Goal: Task Accomplishment & Management: Complete application form

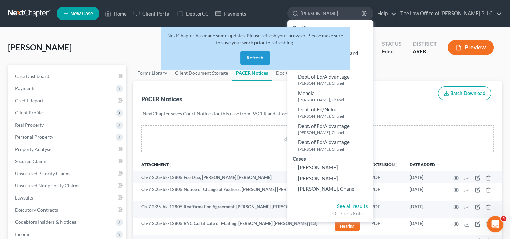
click at [256, 56] on button "Refresh" at bounding box center [255, 57] width 30 height 13
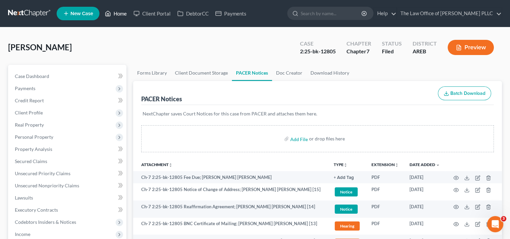
click at [122, 15] on link "Home" at bounding box center [115, 13] width 29 height 12
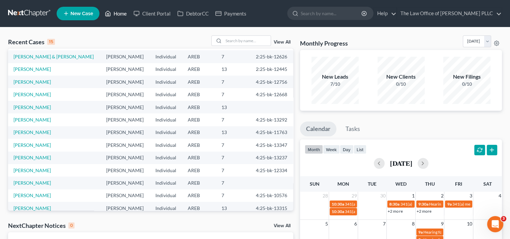
scroll to position [46, 0]
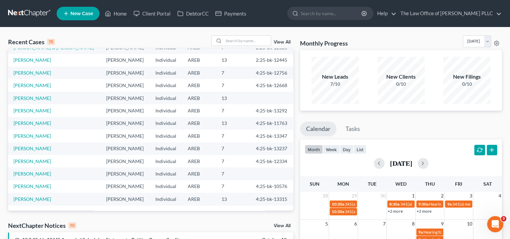
click at [279, 41] on link "View All" at bounding box center [282, 42] width 17 height 5
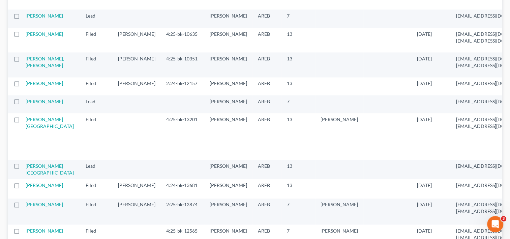
scroll to position [899, 0]
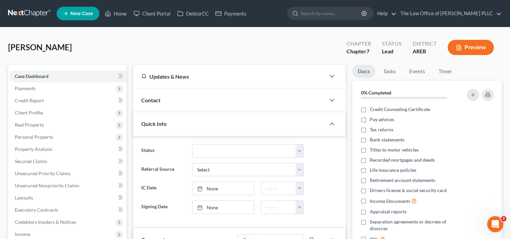
scroll to position [349, 0]
click at [68, 88] on span "Payments" at bounding box center [67, 88] width 117 height 12
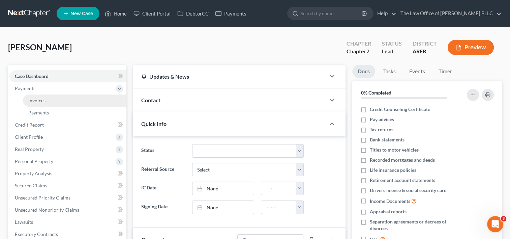
click at [69, 101] on link "Invoices" at bounding box center [74, 100] width 103 height 12
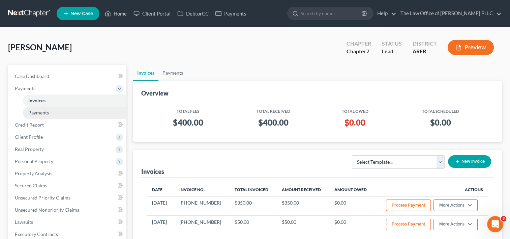
click at [70, 113] on link "Payments" at bounding box center [74, 112] width 103 height 12
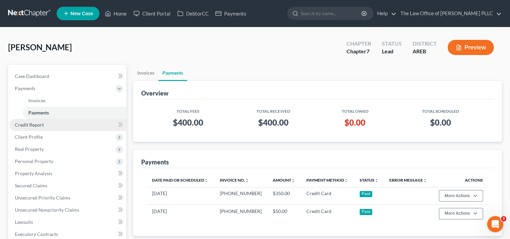
click at [67, 126] on link "Credit Report" at bounding box center [67, 125] width 117 height 12
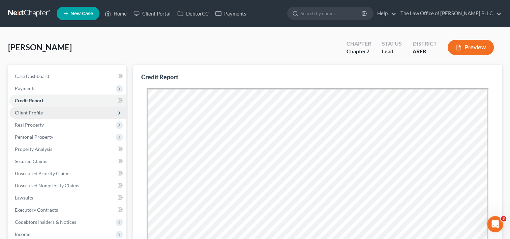
click at [69, 112] on span "Client Profile" at bounding box center [67, 112] width 117 height 12
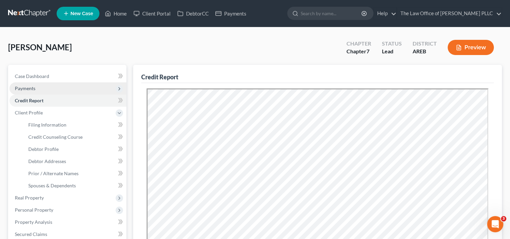
click at [69, 93] on span "Payments" at bounding box center [67, 88] width 117 height 12
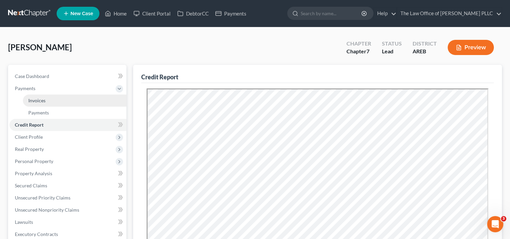
click at [60, 99] on link "Invoices" at bounding box center [74, 100] width 103 height 12
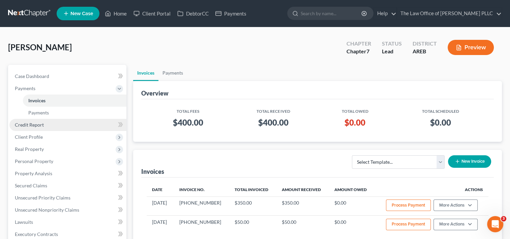
click at [49, 126] on link "Credit Report" at bounding box center [67, 125] width 117 height 12
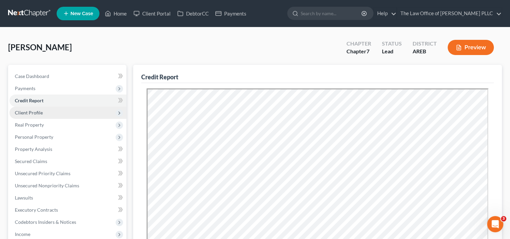
click at [60, 111] on span "Client Profile" at bounding box center [67, 112] width 117 height 12
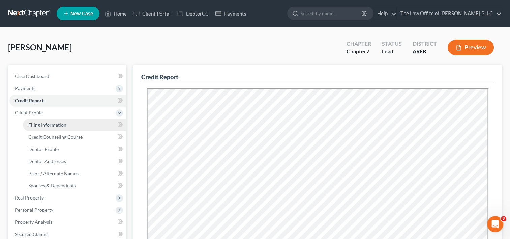
click at [60, 127] on span "Filing Information" at bounding box center [47, 125] width 38 height 6
select select "1"
select select "0"
select select "5"
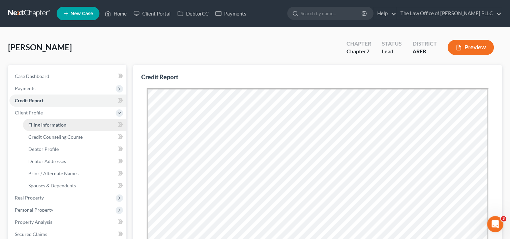
select select "0"
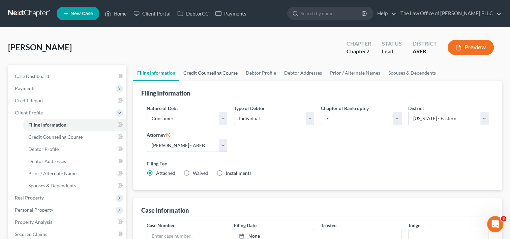
click at [226, 73] on link "Credit Counseling Course" at bounding box center [210, 73] width 62 height 16
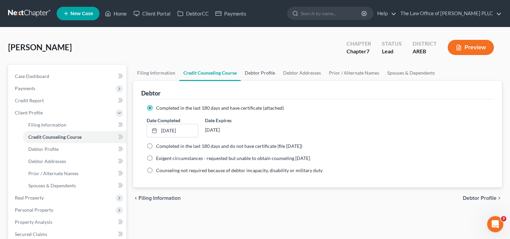
click at [267, 70] on link "Debtor Profile" at bounding box center [260, 73] width 38 height 16
select select "0"
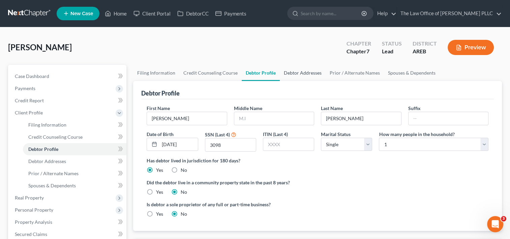
click at [296, 70] on link "Debtor Addresses" at bounding box center [303, 73] width 46 height 16
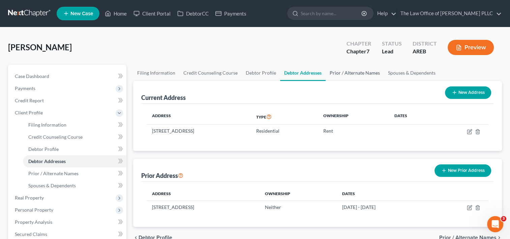
click at [353, 73] on link "Prior / Alternate Names" at bounding box center [355, 73] width 58 height 16
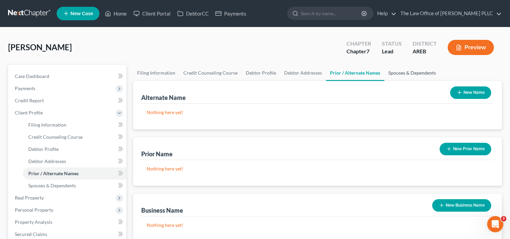
click at [398, 70] on link "Spouses & Dependents" at bounding box center [412, 73] width 56 height 16
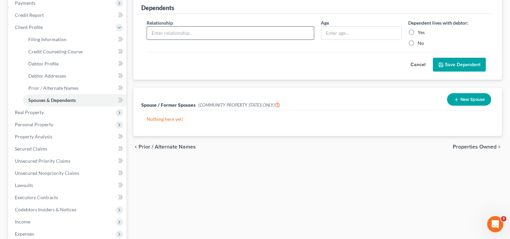
scroll to position [93, 0]
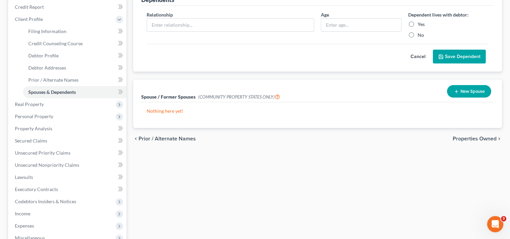
click at [461, 137] on span "Properties Owned" at bounding box center [475, 138] width 44 height 5
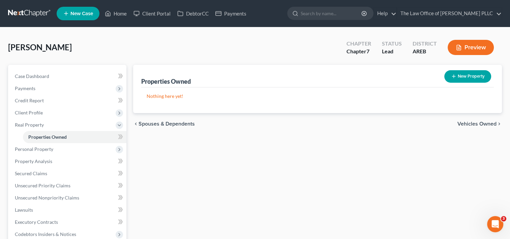
click at [483, 122] on span "Vehicles Owned" at bounding box center [476, 123] width 39 height 5
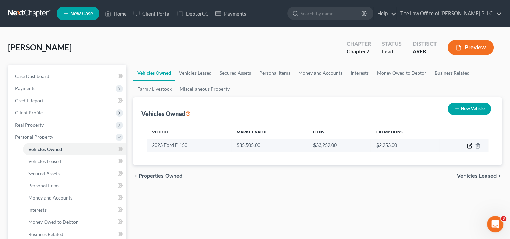
click at [467, 146] on icon "button" at bounding box center [469, 146] width 4 height 4
select select "0"
select select "3"
select select "0"
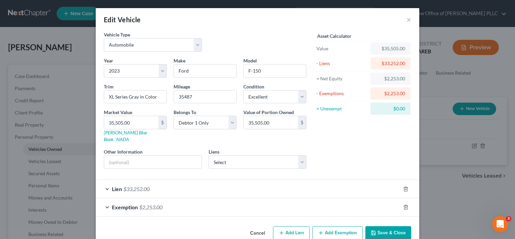
click at [305, 183] on div "Lien $33,252.00" at bounding box center [248, 189] width 305 height 18
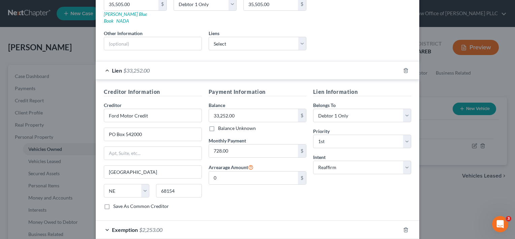
scroll to position [119, 0]
click at [349, 161] on select "Select Surrender Redeem Reaffirm Avoid Other" at bounding box center [362, 166] width 98 height 13
select select "0"
click at [313, 160] on select "Select Surrender Redeem Reaffirm Avoid Other" at bounding box center [362, 166] width 98 height 13
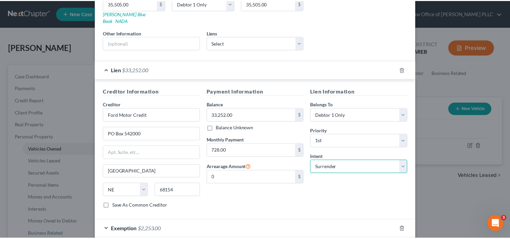
scroll to position [147, 0]
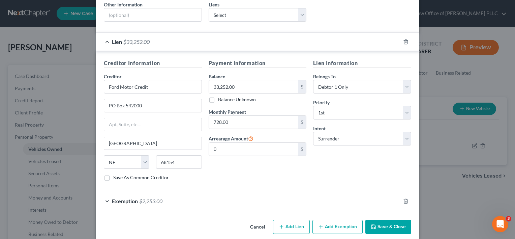
click at [353, 165] on div "Lien Information Belongs To * Select Debtor 1 Only Debtor 2 Only Debtor 1 And D…" at bounding box center [362, 122] width 105 height 127
click at [379, 220] on button "Save & Close" at bounding box center [388, 226] width 46 height 14
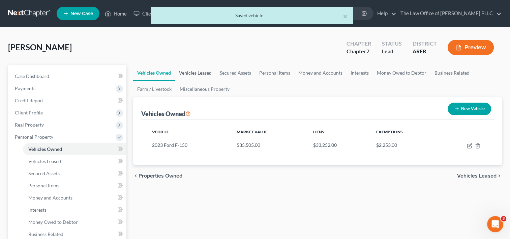
click at [205, 71] on link "Vehicles Leased" at bounding box center [195, 73] width 41 height 16
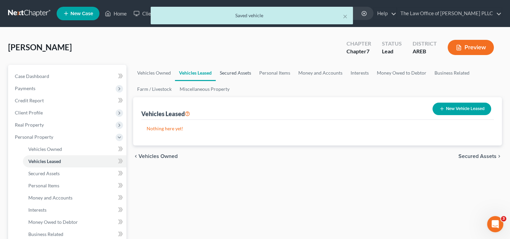
click at [236, 70] on link "Secured Assets" at bounding box center [235, 73] width 39 height 16
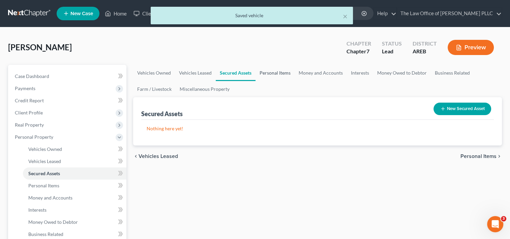
click at [274, 73] on link "Personal Items" at bounding box center [274, 73] width 39 height 16
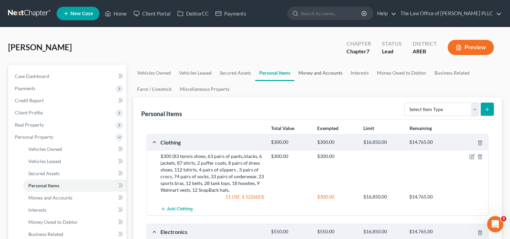
click at [305, 72] on link "Money and Accounts" at bounding box center [320, 73] width 52 height 16
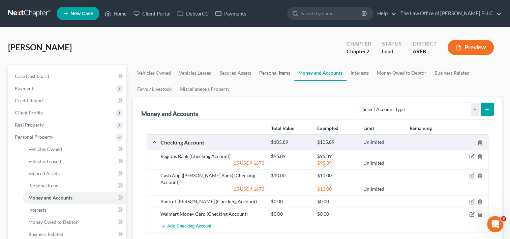
click at [265, 72] on link "Personal Items" at bounding box center [274, 73] width 39 height 16
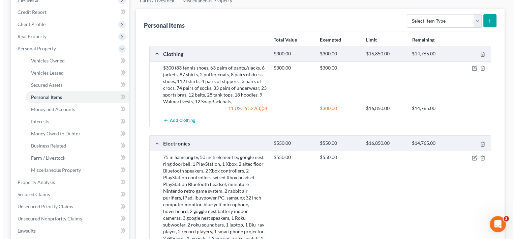
scroll to position [89, 0]
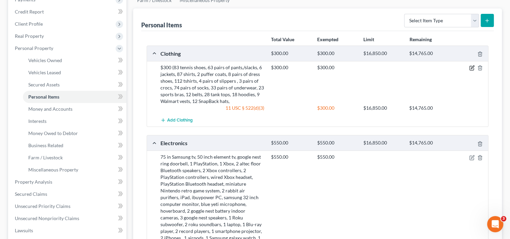
click at [471, 67] on icon "button" at bounding box center [471, 67] width 5 height 5
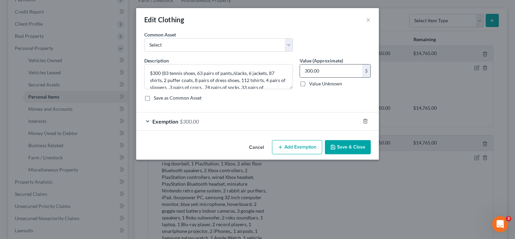
click at [320, 72] on input "300.00" at bounding box center [331, 70] width 62 height 13
type input "5,000"
click at [270, 119] on div "Exemption $300.00" at bounding box center [248, 121] width 224 height 18
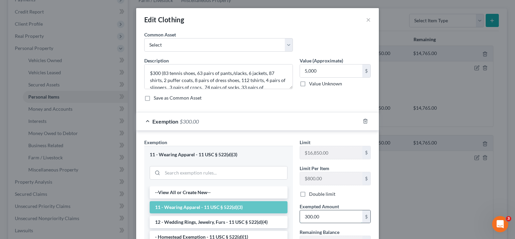
click at [324, 215] on input "300.00" at bounding box center [331, 216] width 62 height 13
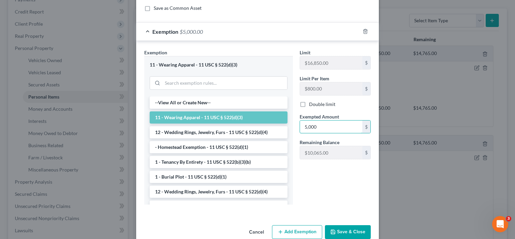
scroll to position [102, 0]
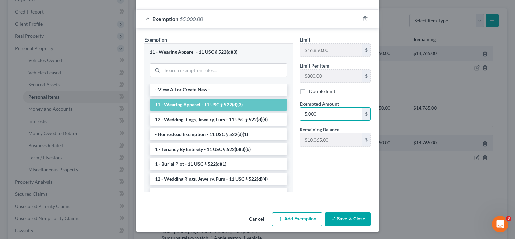
type input "5,000"
click at [347, 218] on button "Save & Close" at bounding box center [348, 219] width 46 height 14
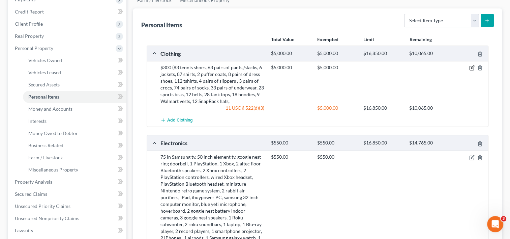
click at [471, 69] on icon "button" at bounding box center [471, 68] width 4 height 4
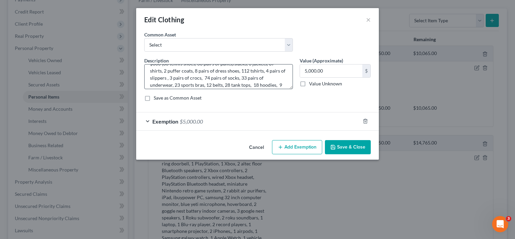
scroll to position [0, 0]
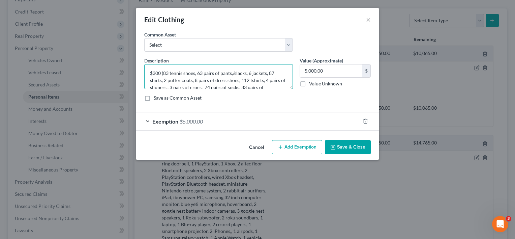
click at [169, 72] on textarea "$300 (83 tennis shoes, 63 pairs of pants,/slacks, 6 jackets, 87 shirts, 2 puffe…" at bounding box center [218, 76] width 149 height 25
click at [198, 72] on textarea "tennis shoes, 63 pairs of pants,/slacks, 6 jackets, 87 shirts, 2 puffer coats, …" at bounding box center [218, 76] width 149 height 25
click at [210, 73] on textarea "tennis shoes, pants,/slacks, 6 jackets, 87 shirts, 2 puffer coats, 8 pairs of d…" at bounding box center [218, 76] width 149 height 25
click at [228, 73] on textarea "tennis shoes, pants,/slacks, jackets, 87 shirts, 2 puffer coats, 8 pairs of dre…" at bounding box center [218, 76] width 149 height 25
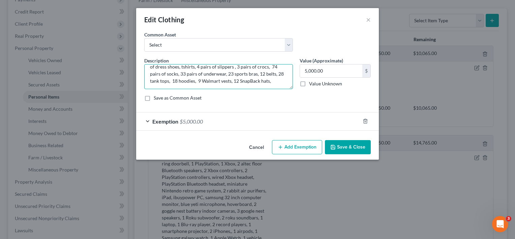
click at [184, 74] on textarea "tennis shoes, pants,/slacks, jackets, shirts, 2 puffer coats, 8 pairs of dress …" at bounding box center [218, 76] width 149 height 25
click at [225, 75] on textarea "tennis shoes, pants,/slacks, jackets, shirts, 2 puffer coats, 8 pairs of dress …" at bounding box center [218, 76] width 149 height 25
click at [250, 74] on textarea "tennis shoes, pants,/slacks, jackets, shirts, 2 puffer coats, 8 pairs of dress …" at bounding box center [218, 76] width 149 height 25
click at [263, 74] on textarea "tennis shoes, pants,/slacks, jackets, shirts, 2 puffer coats, 8 pairs of dress …" at bounding box center [218, 76] width 149 height 25
click at [207, 80] on textarea "tennis shoes, pants,/slacks, jackets, shirts, 2 puffer coats, 8 pairs of dress …" at bounding box center [218, 76] width 149 height 25
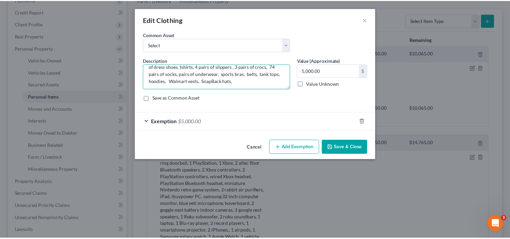
scroll to position [14, 0]
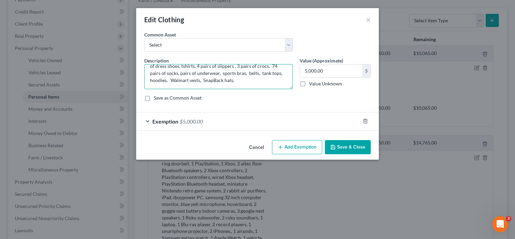
type textarea "tennis shoes, pants,/slacks, jackets, shirts, 2 puffer coats, 8 pairs of dress …"
click at [341, 148] on button "Save & Close" at bounding box center [348, 147] width 46 height 14
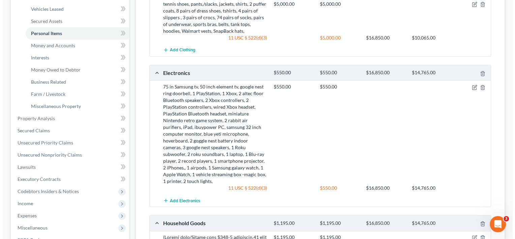
scroll to position [156, 0]
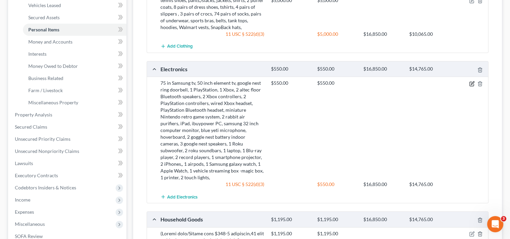
click at [471, 82] on icon "button" at bounding box center [471, 83] width 5 height 5
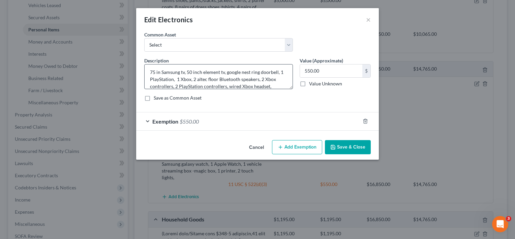
scroll to position [0, 0]
click at [321, 71] on input "550.00" at bounding box center [331, 70] width 62 height 13
type input "5,500"
click at [243, 120] on div "Exemption $550.00" at bounding box center [248, 121] width 224 height 18
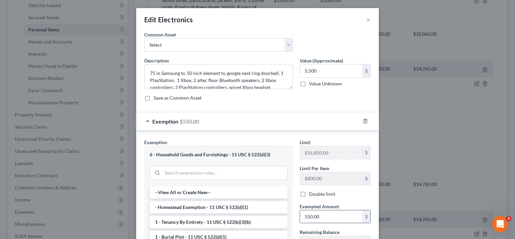
click at [308, 216] on input "550.00" at bounding box center [331, 216] width 62 height 13
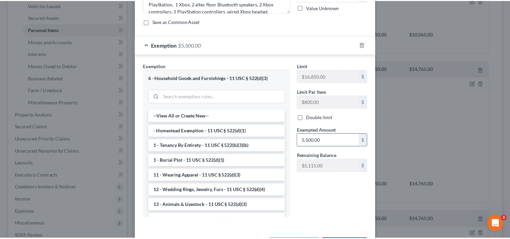
scroll to position [102, 0]
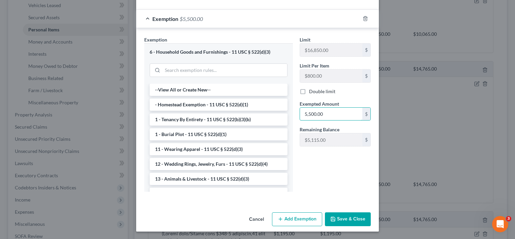
type input "5,500.00"
click at [340, 217] on button "Save & Close" at bounding box center [348, 219] width 46 height 14
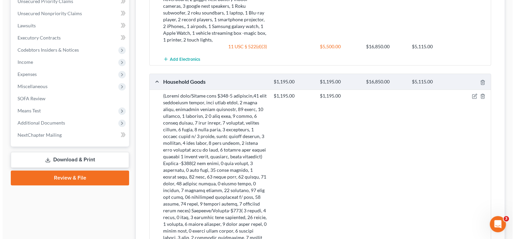
scroll to position [294, 0]
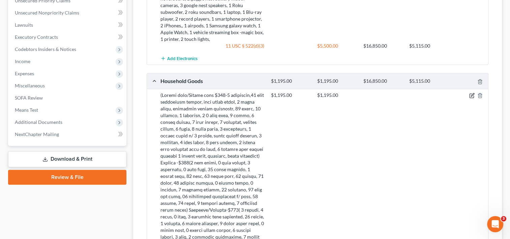
click at [471, 93] on icon "button" at bounding box center [471, 95] width 5 height 5
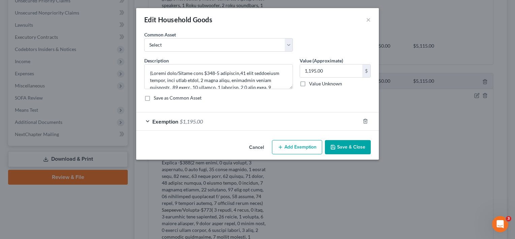
click at [251, 122] on div "Exemption $1,195.00" at bounding box center [248, 121] width 224 height 18
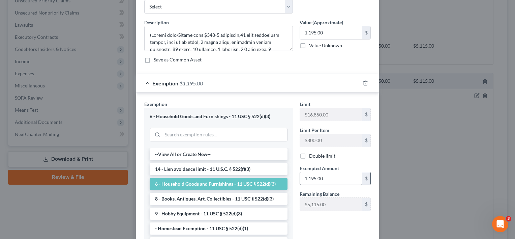
scroll to position [38, 0]
click at [313, 178] on input "1,195.00" at bounding box center [331, 178] width 62 height 13
type input "5"
type input "4,500"
click at [325, 223] on div "Limit $16,850.00 $ Limit Per Item $800.00 $ Double limit Exempted Amount * 4,50…" at bounding box center [335, 180] width 78 height 160
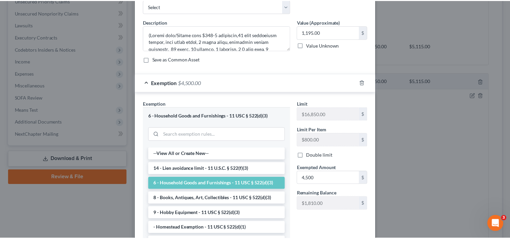
scroll to position [102, 0]
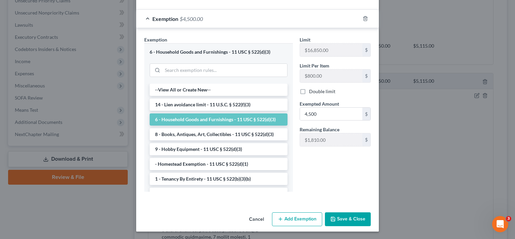
click at [338, 218] on button "Save & Close" at bounding box center [348, 219] width 46 height 14
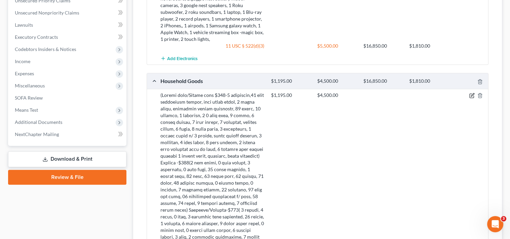
click at [471, 93] on icon "button" at bounding box center [471, 95] width 5 height 5
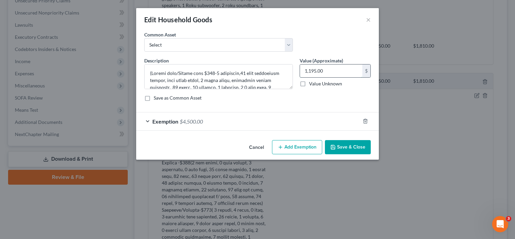
click at [332, 66] on input "1,195.00" at bounding box center [331, 70] width 62 height 13
type input "4,500"
click at [340, 151] on button "Save & Close" at bounding box center [348, 147] width 46 height 14
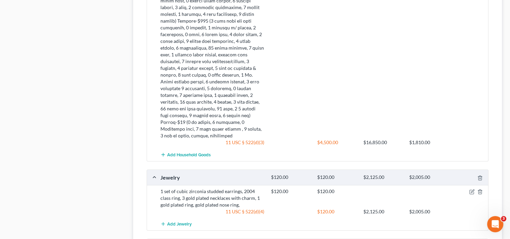
scroll to position [625, 0]
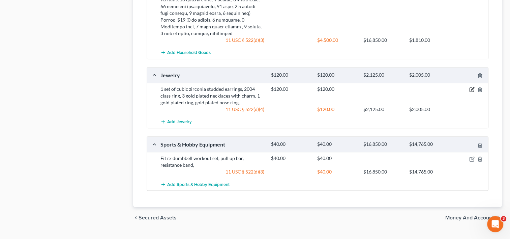
click at [469, 87] on icon "button" at bounding box center [471, 89] width 5 height 5
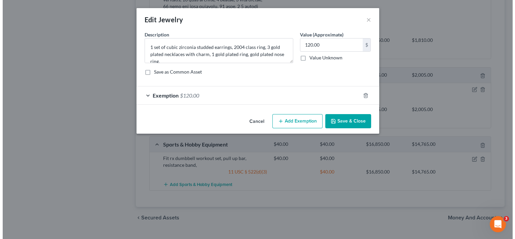
scroll to position [618, 0]
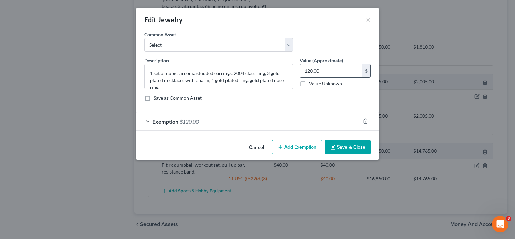
click at [329, 68] on input "120.00" at bounding box center [331, 70] width 62 height 13
type input "500"
click at [300, 123] on div "Exemption $120.00" at bounding box center [248, 121] width 224 height 18
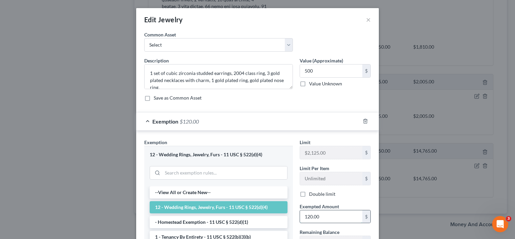
click at [319, 215] on input "120.00" at bounding box center [331, 216] width 62 height 13
type input "500"
click at [296, 214] on div "Exempted Amount * 500 $" at bounding box center [335, 213] width 78 height 21
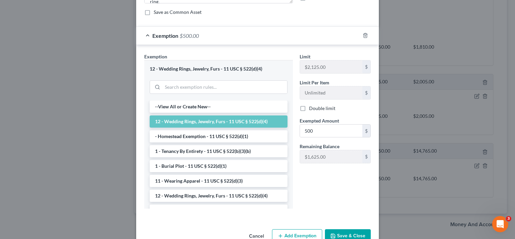
scroll to position [86, 0]
click at [338, 231] on button "Save & Close" at bounding box center [348, 235] width 46 height 14
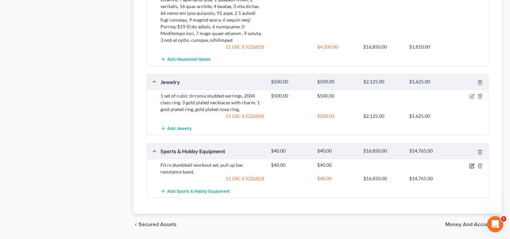
click at [471, 163] on icon "button" at bounding box center [472, 164] width 3 height 3
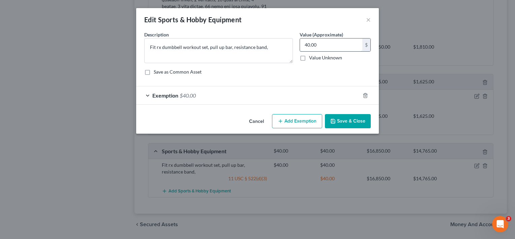
click at [322, 46] on input "40.00" at bounding box center [331, 44] width 62 height 13
type input "150"
click at [220, 96] on div "Exemption $40.00" at bounding box center [248, 95] width 224 height 18
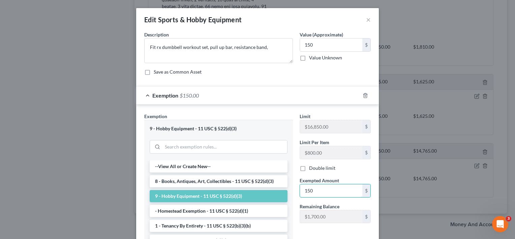
type input "150"
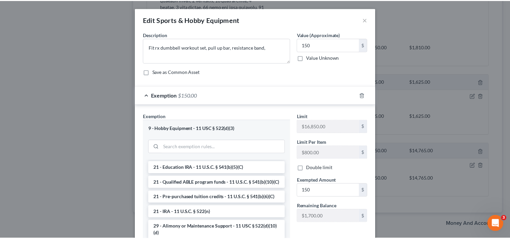
scroll to position [77, 0]
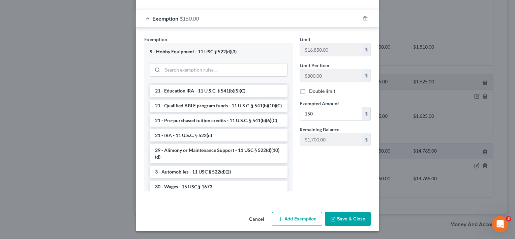
click at [342, 218] on button "Save & Close" at bounding box center [348, 219] width 46 height 14
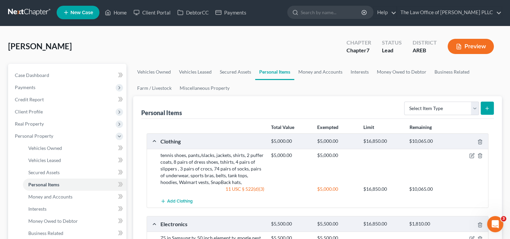
scroll to position [0, 0]
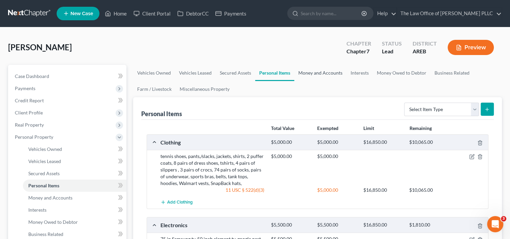
click at [310, 69] on link "Money and Accounts" at bounding box center [320, 73] width 52 height 16
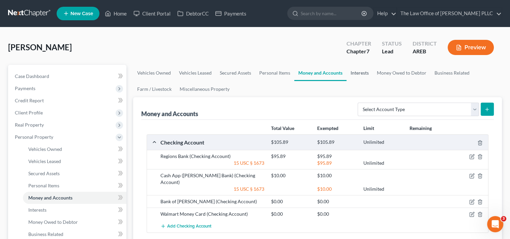
click at [361, 70] on link "Interests" at bounding box center [359, 73] width 26 height 16
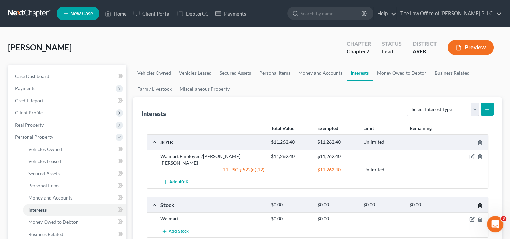
click at [479, 203] on icon "button" at bounding box center [479, 205] width 3 height 4
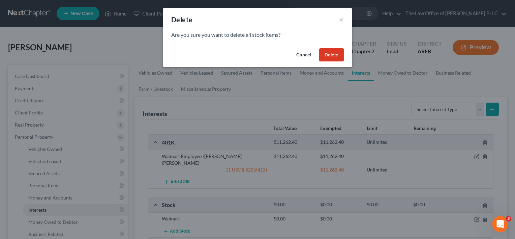
click at [333, 55] on button "Delete" at bounding box center [331, 54] width 25 height 13
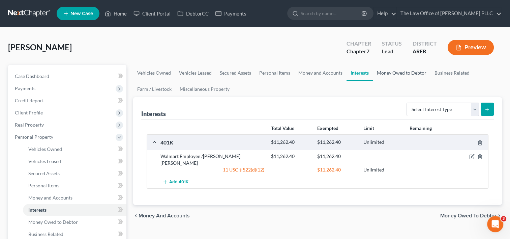
click at [389, 74] on link "Money Owed to Debtor" at bounding box center [402, 73] width 58 height 16
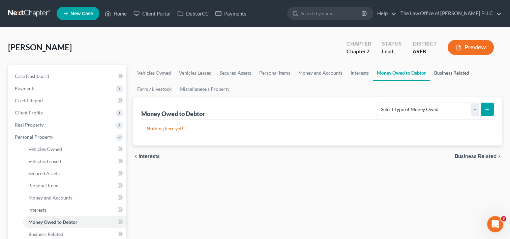
click at [445, 75] on link "Business Related" at bounding box center [451, 73] width 43 height 16
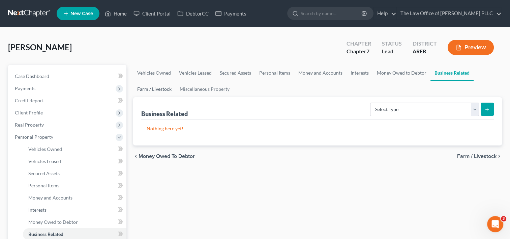
click at [164, 90] on link "Farm / Livestock" at bounding box center [154, 89] width 42 height 16
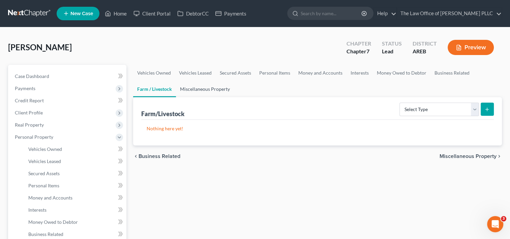
click at [192, 89] on link "Miscellaneous Property" at bounding box center [205, 89] width 58 height 16
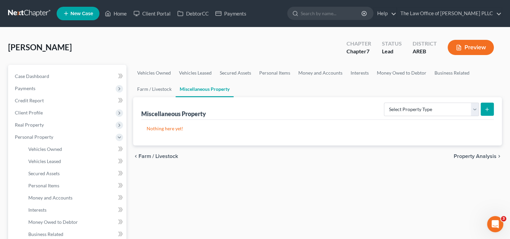
click at [492, 156] on span "Property Analysis" at bounding box center [475, 155] width 43 height 5
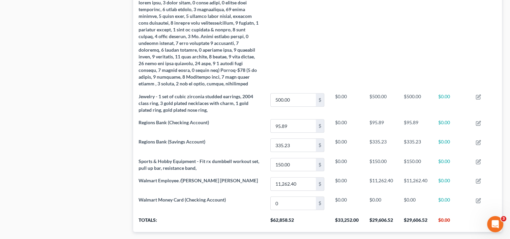
scroll to position [580, 0]
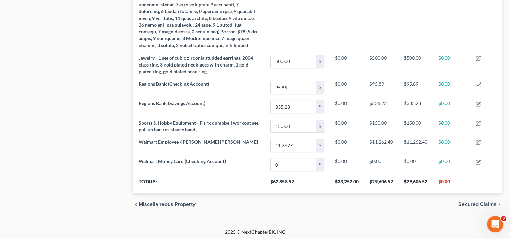
click at [472, 202] on span "Secured Claims" at bounding box center [477, 203] width 38 height 5
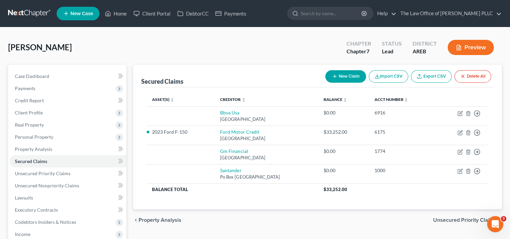
click at [439, 219] on span "Unsecured Priority Claims" at bounding box center [464, 219] width 63 height 5
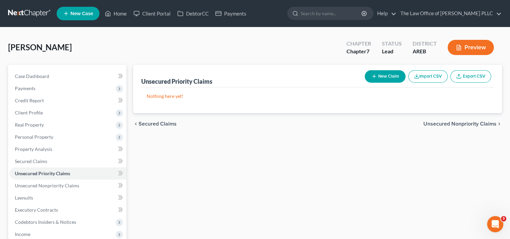
click at [460, 124] on span "Unsecured Nonpriority Claims" at bounding box center [459, 123] width 73 height 5
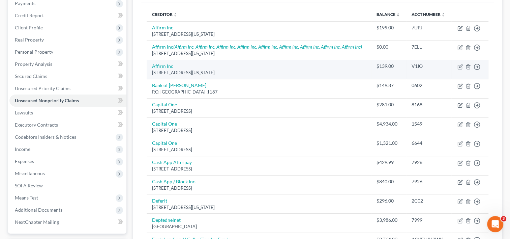
scroll to position [85, 0]
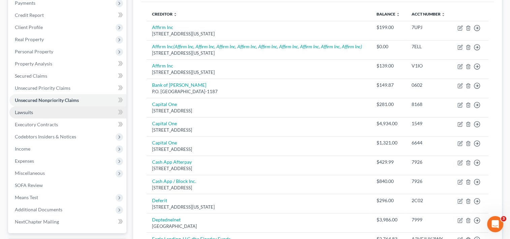
click at [50, 113] on link "Lawsuits" at bounding box center [67, 112] width 117 height 12
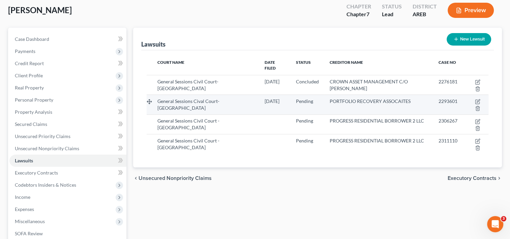
scroll to position [40, 0]
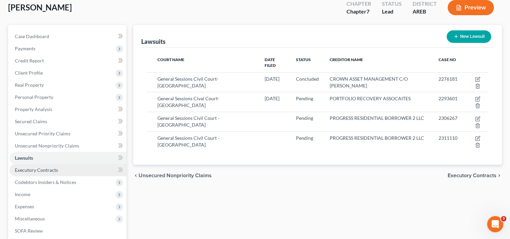
click at [50, 167] on span "Executory Contracts" at bounding box center [36, 170] width 43 height 6
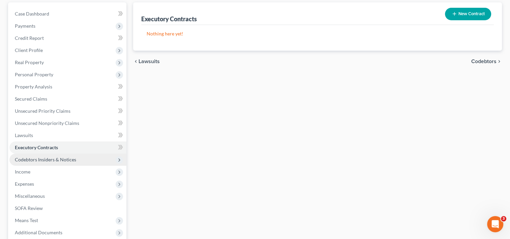
scroll to position [63, 0]
click at [41, 160] on span "Codebtors Insiders & Notices" at bounding box center [45, 159] width 61 height 6
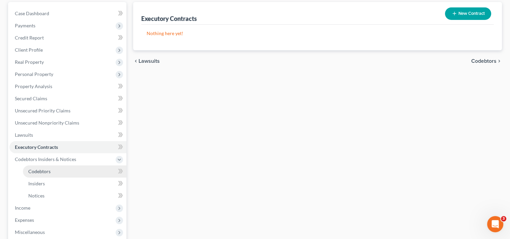
click at [44, 169] on span "Codebtors" at bounding box center [39, 171] width 22 height 6
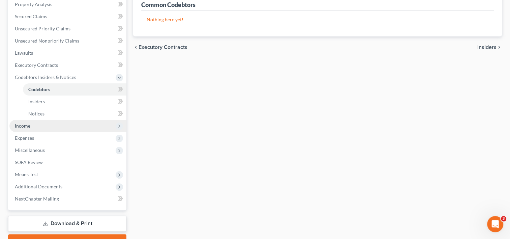
scroll to position [145, 0]
click at [23, 124] on span "Income" at bounding box center [23, 125] width 16 height 6
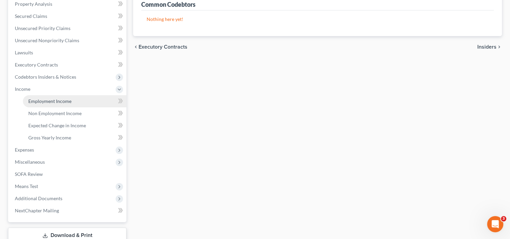
click at [49, 98] on span "Employment Income" at bounding box center [49, 101] width 43 height 6
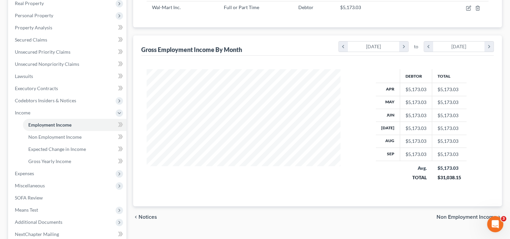
scroll to position [122, 0]
click at [60, 138] on span "Non Employment Income" at bounding box center [54, 136] width 53 height 6
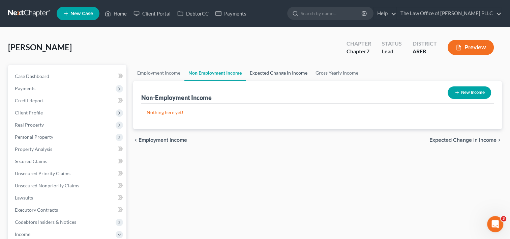
click at [282, 69] on link "Expected Change in Income" at bounding box center [279, 73] width 66 height 16
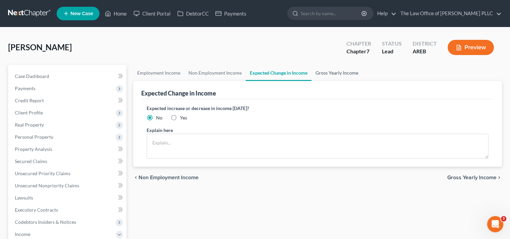
click at [324, 73] on link "Gross Yearly Income" at bounding box center [336, 73] width 51 height 16
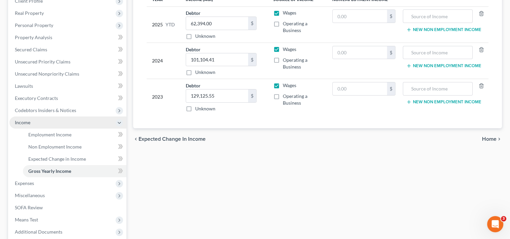
scroll to position [143, 0]
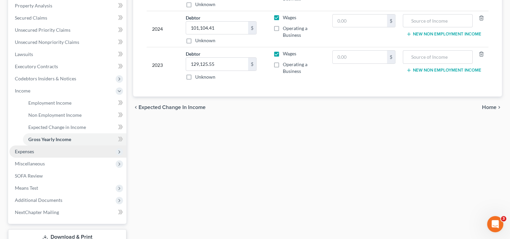
click at [45, 151] on span "Expenses" at bounding box center [67, 151] width 117 height 12
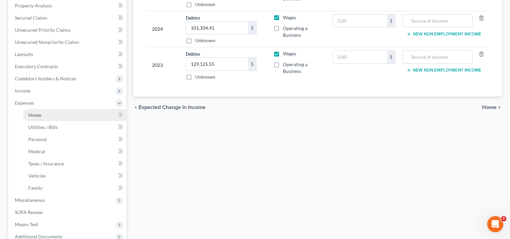
click at [48, 115] on link "Home" at bounding box center [74, 115] width 103 height 12
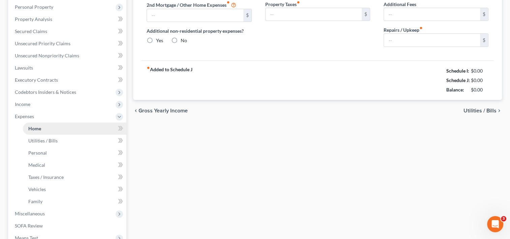
type input "1,310.99"
type input "0.00"
radio input "true"
type input "27.25"
type input "0.00"
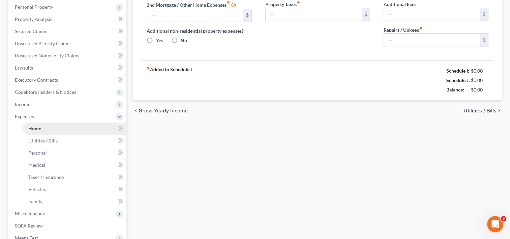
type input "0.00"
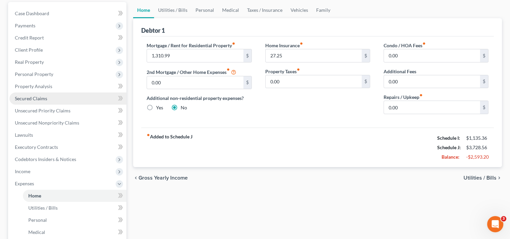
scroll to position [81, 0]
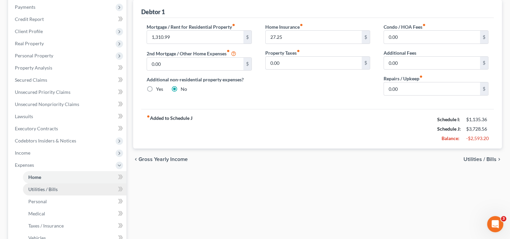
click at [41, 189] on span "Utilities / Bills" at bounding box center [42, 189] width 29 height 6
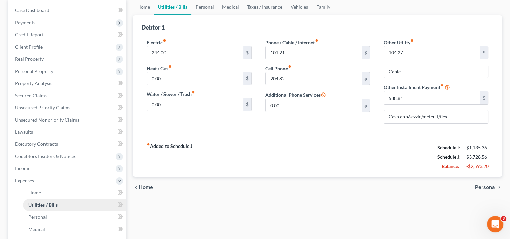
scroll to position [102, 0]
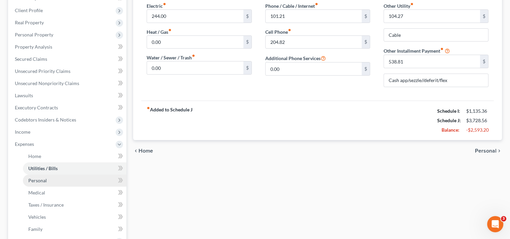
click at [54, 182] on link "Personal" at bounding box center [74, 180] width 103 height 12
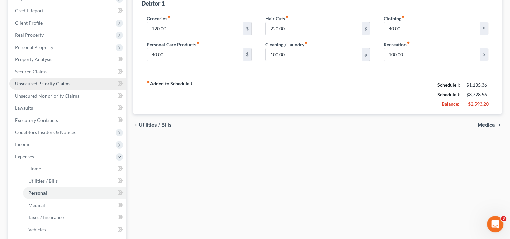
scroll to position [113, 0]
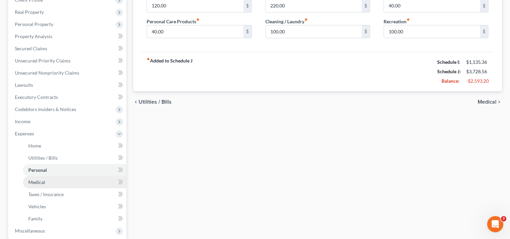
click at [40, 180] on span "Medical" at bounding box center [36, 182] width 17 height 6
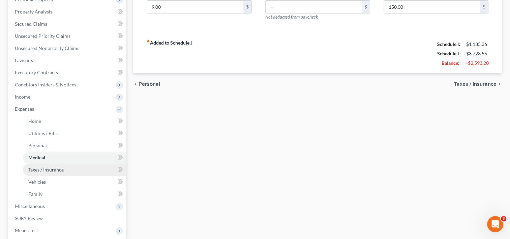
click at [48, 172] on span "Taxes / Insurance" at bounding box center [45, 169] width 35 height 6
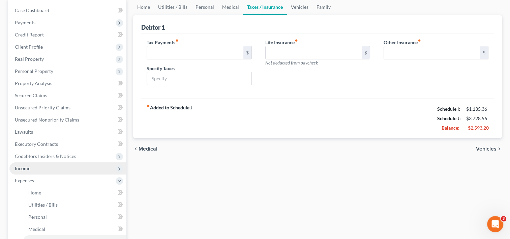
click at [56, 170] on span "Income" at bounding box center [67, 168] width 117 height 12
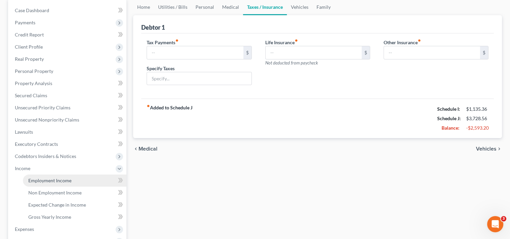
click at [57, 183] on link "Employment Income" at bounding box center [74, 180] width 103 height 12
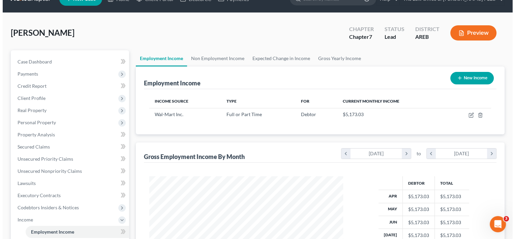
scroll to position [6, 0]
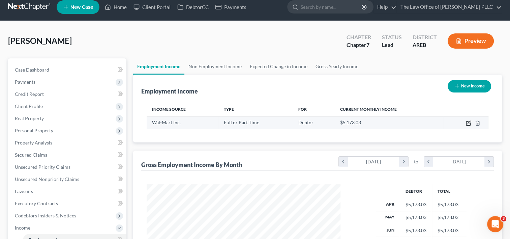
click at [468, 123] on icon "button" at bounding box center [468, 122] width 5 height 5
select select "0"
select select "2"
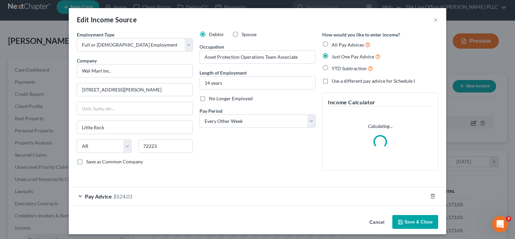
scroll to position [120, 209]
click at [236, 196] on div "Pay Advice $524.01" at bounding box center [248, 196] width 359 height 18
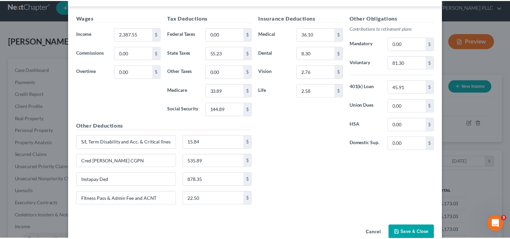
scroll to position [230, 0]
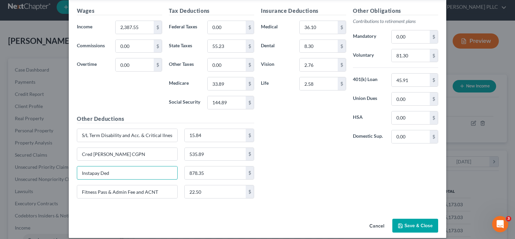
drag, startPoint x: 141, startPoint y: 169, endPoint x: 66, endPoint y: 172, distance: 75.2
click at [66, 172] on div "Edit Income Source × Employment Type * Select Full or Part Time Employment Self…" at bounding box center [257, 119] width 515 height 239
click at [411, 222] on button "Save & Close" at bounding box center [415, 225] width 46 height 14
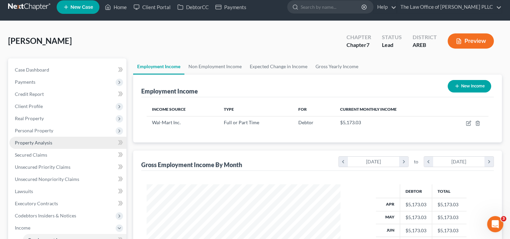
scroll to position [192, 0]
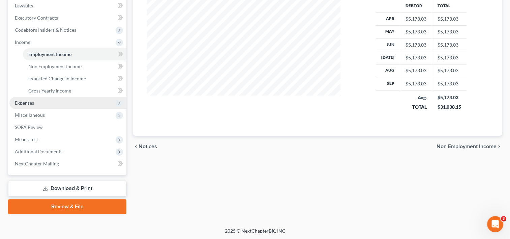
click at [65, 104] on span "Expenses" at bounding box center [67, 103] width 117 height 12
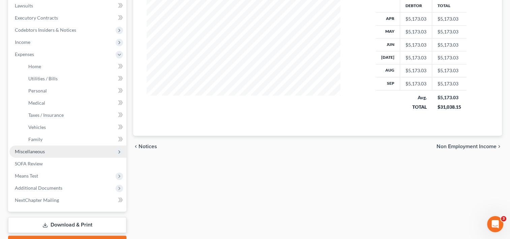
click at [59, 152] on span "Miscellaneous" at bounding box center [67, 151] width 117 height 12
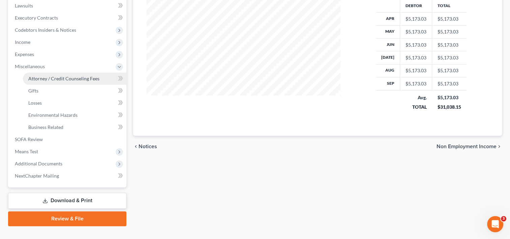
click at [79, 82] on link "Attorney / Credit Counseling Fees" at bounding box center [74, 78] width 103 height 12
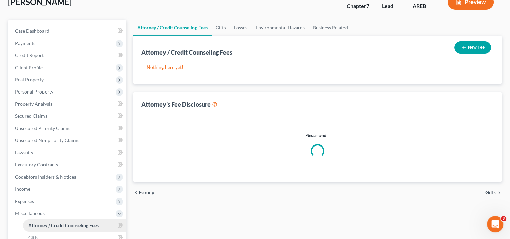
scroll to position [9, 0]
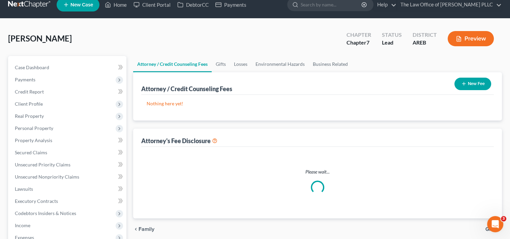
select select "5"
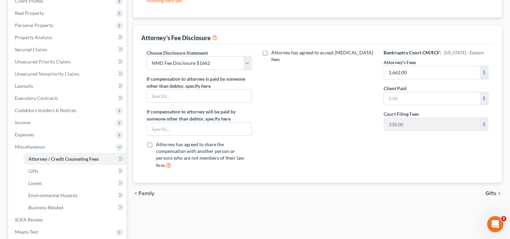
scroll to position [112, 0]
click at [431, 100] on input "text" at bounding box center [432, 98] width 96 height 13
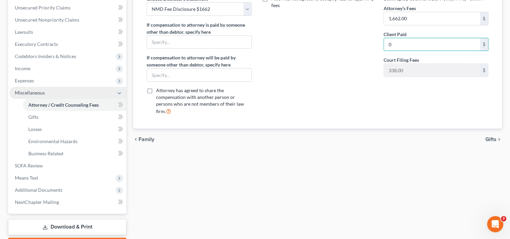
scroll to position [166, 0]
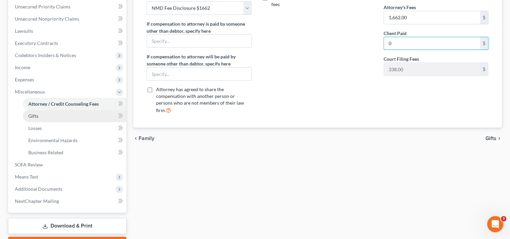
type input "0"
click at [47, 115] on link "Gifts" at bounding box center [74, 116] width 103 height 12
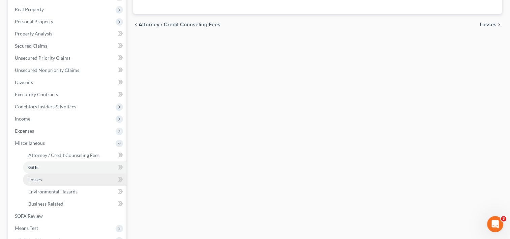
click at [44, 181] on link "Losses" at bounding box center [74, 179] width 103 height 12
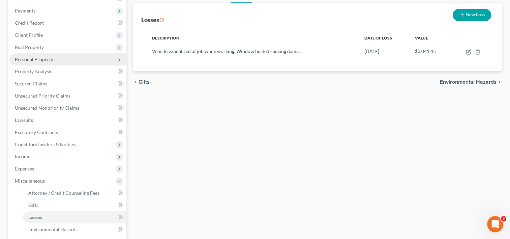
scroll to position [78, 0]
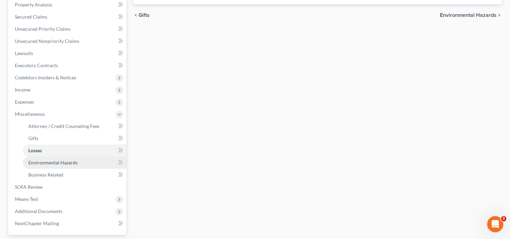
click at [67, 161] on span "Environmental Hazards" at bounding box center [52, 162] width 49 height 6
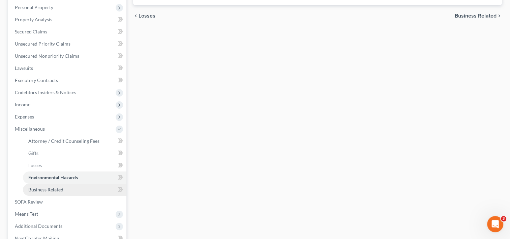
click at [51, 191] on span "Business Related" at bounding box center [45, 189] width 35 height 6
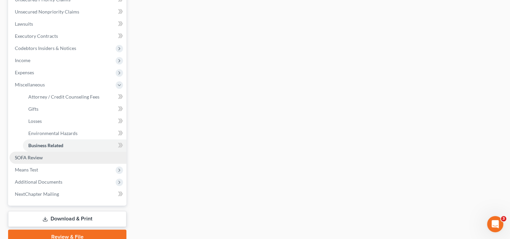
click at [39, 158] on span "SOFA Review" at bounding box center [29, 157] width 28 height 6
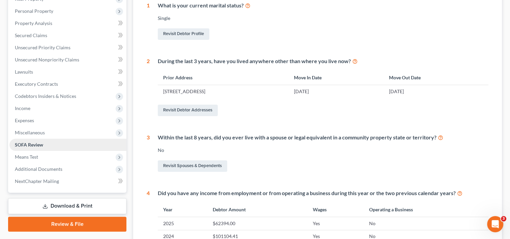
scroll to position [176, 0]
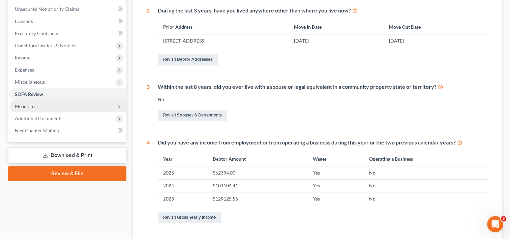
click at [33, 104] on span "Means Test" at bounding box center [26, 106] width 23 height 6
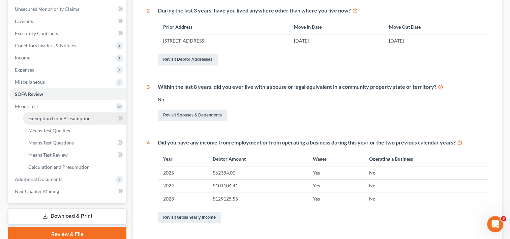
click at [49, 116] on span "Exemption from Presumption" at bounding box center [59, 118] width 62 height 6
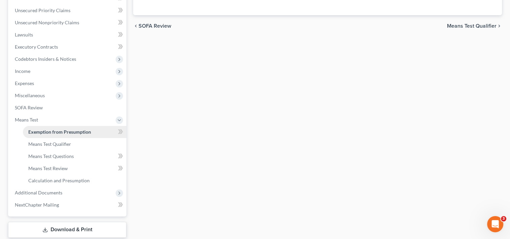
radio input "true"
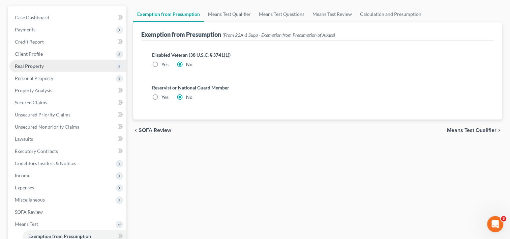
scroll to position [61, 0]
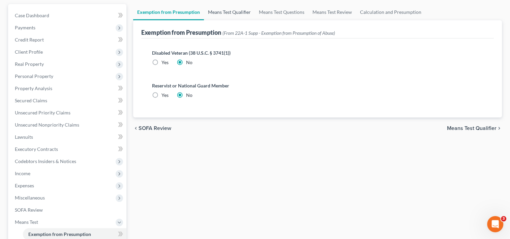
click at [242, 9] on link "Means Test Qualifier" at bounding box center [229, 12] width 51 height 16
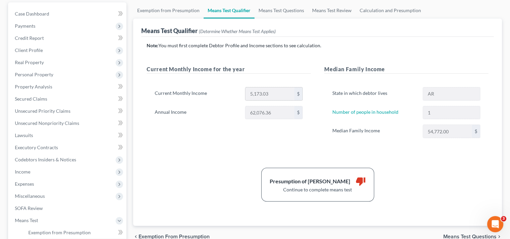
scroll to position [63, 0]
click at [282, 9] on link "Means Test Questions" at bounding box center [281, 10] width 54 height 16
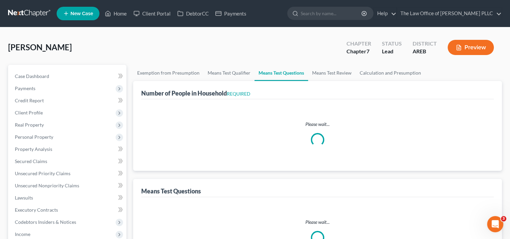
select select "60"
select select "1"
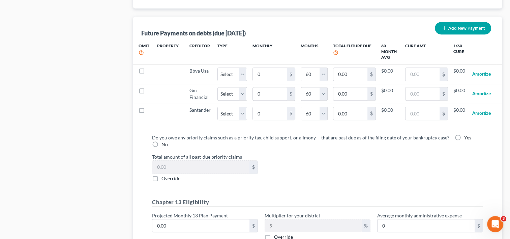
scroll to position [666, 0]
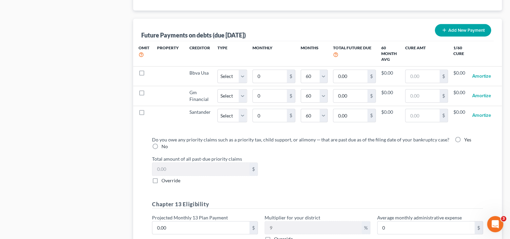
click at [161, 144] on label "No" at bounding box center [164, 146] width 6 height 7
click at [164, 144] on input "No" at bounding box center [166, 145] width 4 height 4
radio input "true"
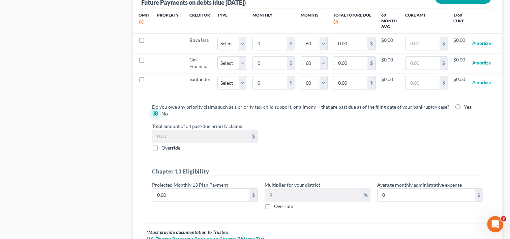
scroll to position [699, 0]
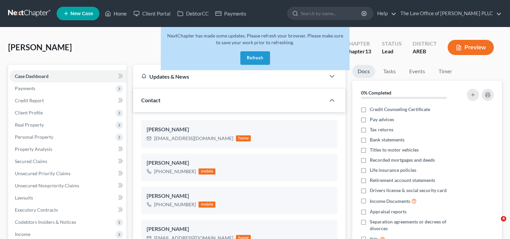
select select "10"
select select "0"
click at [118, 14] on link "Home" at bounding box center [115, 13] width 29 height 12
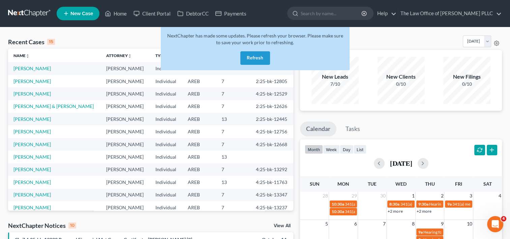
click at [251, 56] on button "Refresh" at bounding box center [255, 57] width 30 height 13
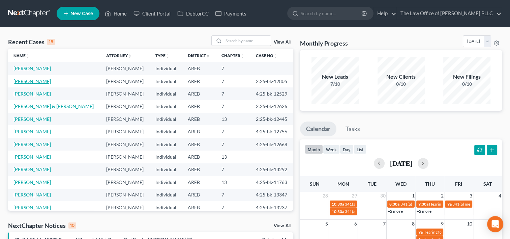
click at [47, 80] on link "[PERSON_NAME]" at bounding box center [31, 81] width 37 height 6
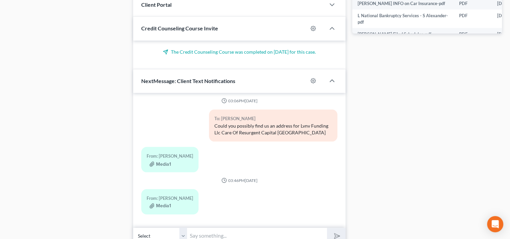
scroll to position [394, 0]
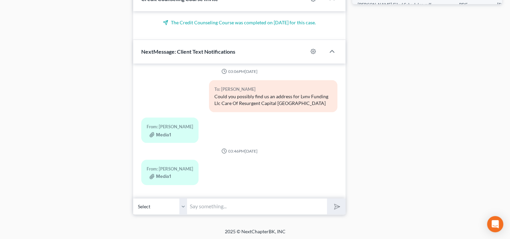
click at [224, 205] on input "text" at bounding box center [257, 206] width 140 height 17
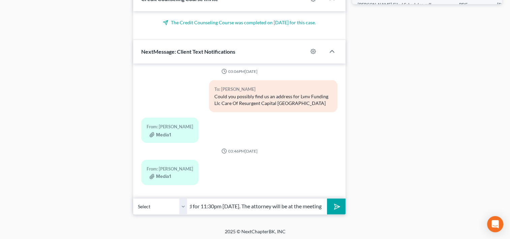
scroll to position [0, 123]
type input "Good Morning, your meeting of creditors is scheduled for 11:30pm [DATE]. The at…"
click at [327, 198] on button "submit" at bounding box center [336, 206] width 19 height 16
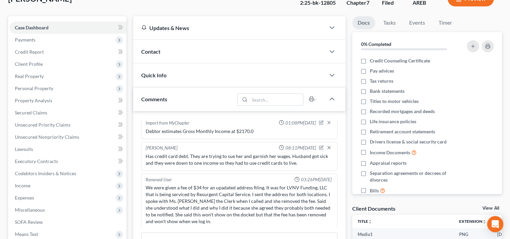
scroll to position [0, 0]
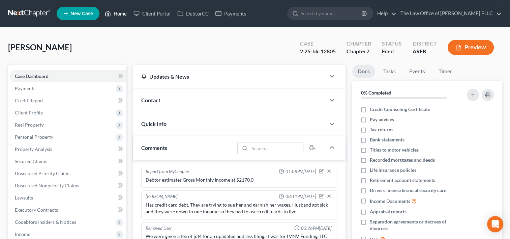
click at [121, 13] on link "Home" at bounding box center [115, 13] width 29 height 12
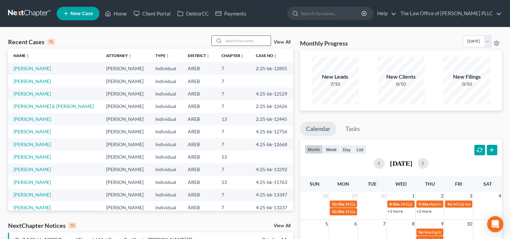
click at [259, 38] on input "search" at bounding box center [246, 41] width 47 height 10
type input "green"
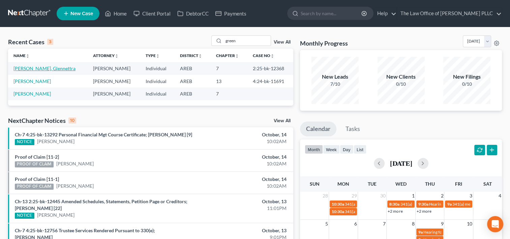
click at [42, 71] on link "[PERSON_NAME], Glennettra" at bounding box center [44, 68] width 62 height 6
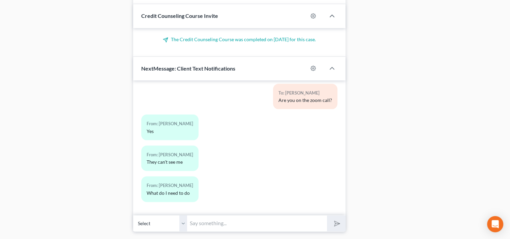
scroll to position [825, 0]
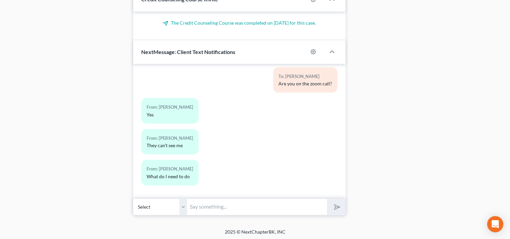
click at [229, 205] on input "text" at bounding box center [257, 206] width 140 height 17
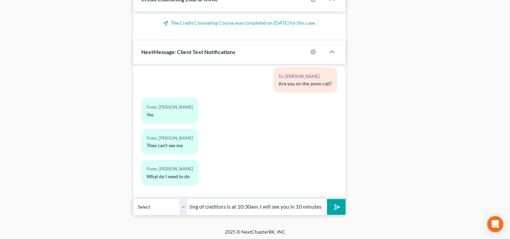
scroll to position [0, 61]
type input "Good Morning, your meeting of creditors is at 10:30am. I will see you in 10 min…"
click at [327, 198] on button "submit" at bounding box center [336, 206] width 19 height 16
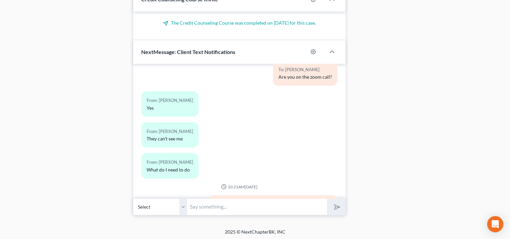
scroll to position [2609, 0]
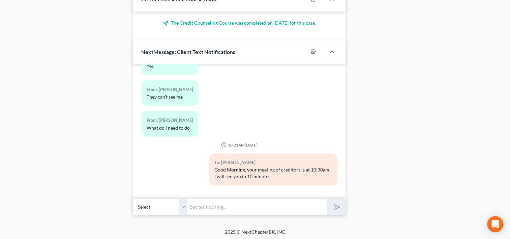
click at [240, 203] on input "text" at bounding box center [257, 206] width 140 height 17
paste input "[URL][DOMAIN_NAME]"
type input "[URL][DOMAIN_NAME]"
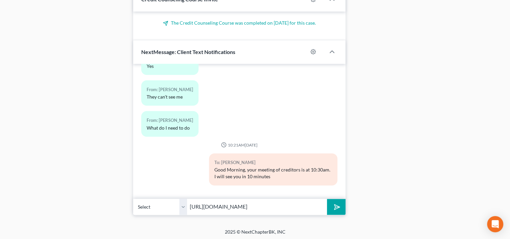
scroll to position [0, 0]
click at [334, 204] on icon "submit" at bounding box center [335, 206] width 9 height 9
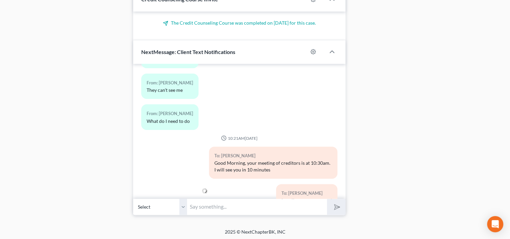
scroll to position [2647, 0]
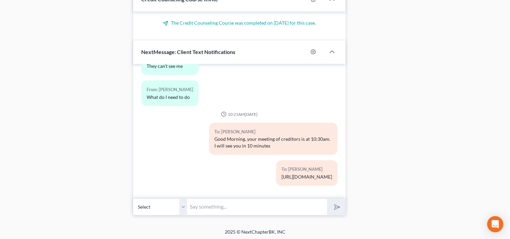
click at [169, 164] on div "To: [PERSON_NAME] [URL][DOMAIN_NAME]" at bounding box center [239, 175] width 203 height 31
click at [228, 206] on input "text" at bounding box center [257, 206] width 140 height 17
type input "Passcode is 1336110359"
click at [327, 198] on button "submit" at bounding box center [336, 206] width 19 height 16
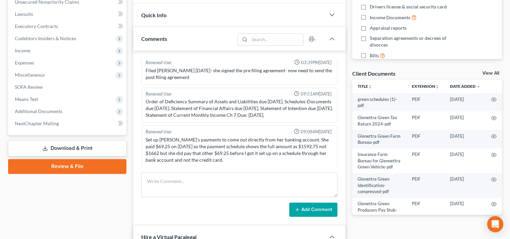
scroll to position [0, 0]
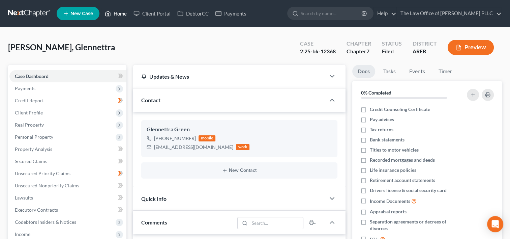
click at [116, 15] on link "Home" at bounding box center [115, 13] width 29 height 12
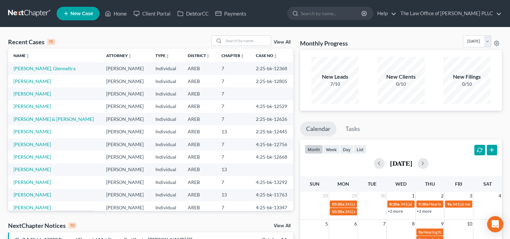
click at [283, 41] on link "View All" at bounding box center [282, 42] width 17 height 5
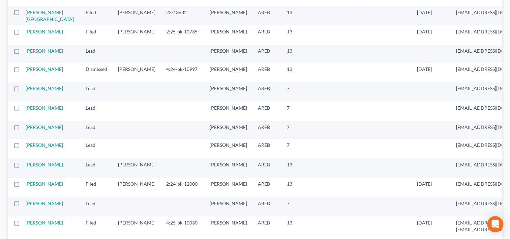
scroll to position [574, 0]
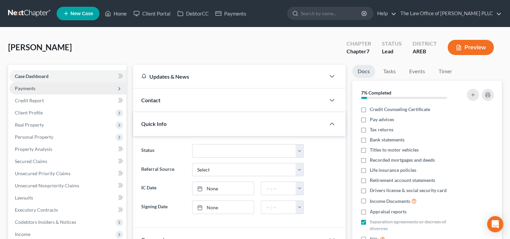
click at [38, 88] on span "Payments" at bounding box center [67, 88] width 117 height 12
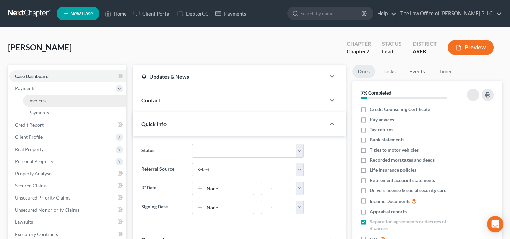
click at [40, 99] on span "Invoices" at bounding box center [36, 100] width 17 height 6
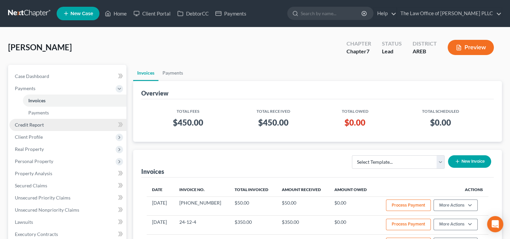
click at [36, 125] on span "Credit Report" at bounding box center [29, 125] width 29 height 6
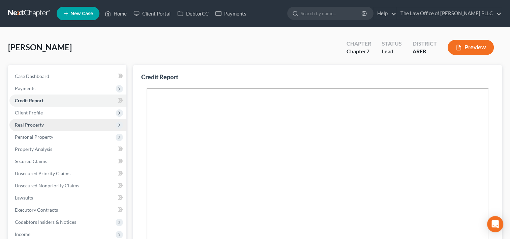
click at [40, 126] on span "Real Property" at bounding box center [29, 125] width 29 height 6
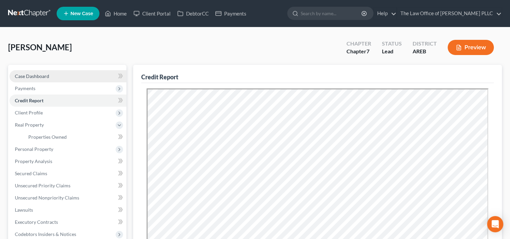
click at [54, 76] on link "Case Dashboard" at bounding box center [67, 76] width 117 height 12
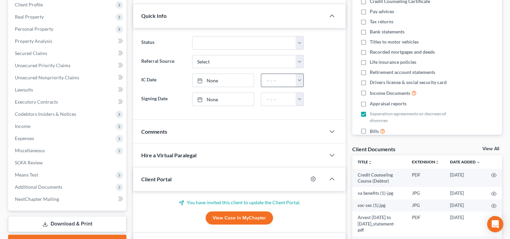
scroll to position [109, 0]
click at [333, 130] on polyline "button" at bounding box center [332, 131] width 4 height 2
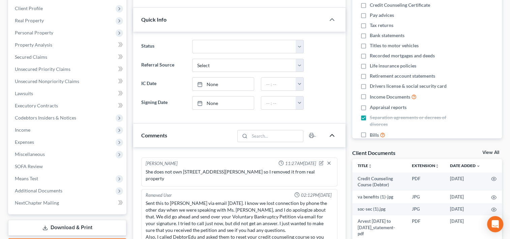
scroll to position [104, 0]
